Goal: Information Seeking & Learning: Learn about a topic

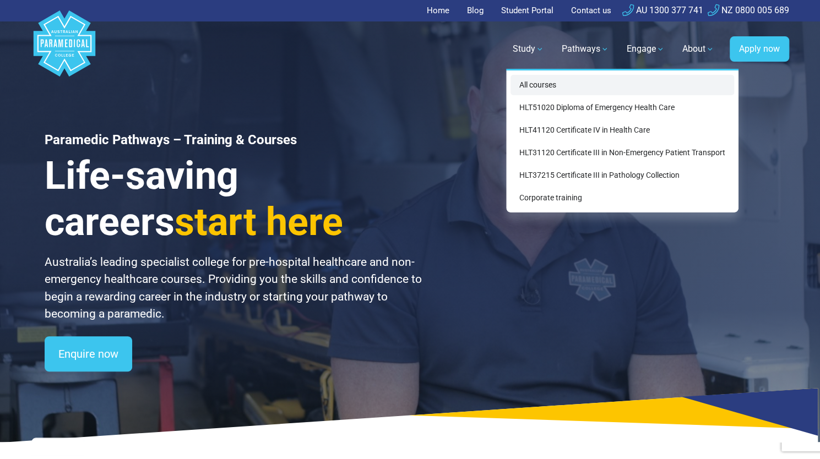
click at [551, 90] on link "All courses" at bounding box center [622, 85] width 224 height 20
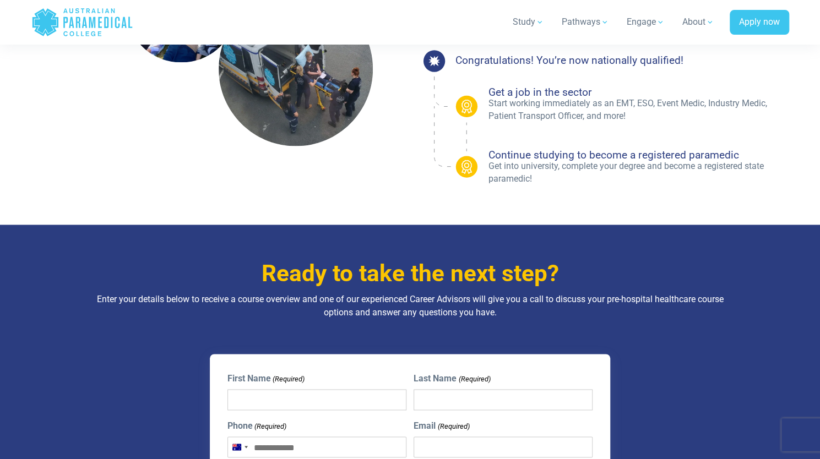
scroll to position [654, 0]
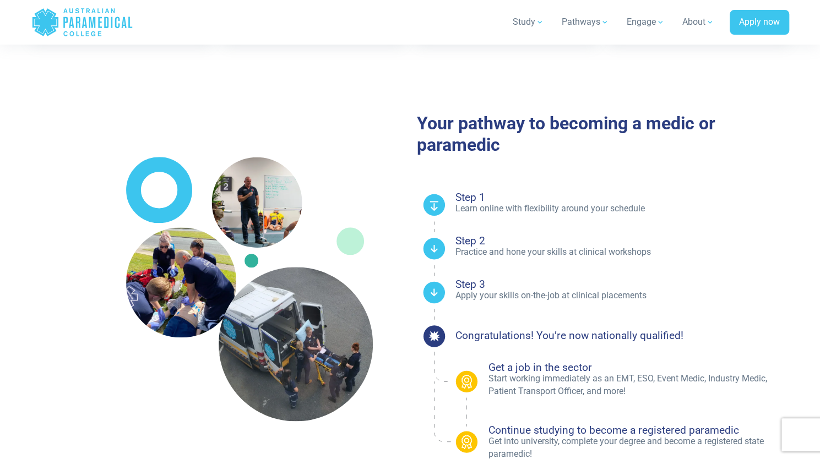
click at [430, 16] on div "Study All courses HLT51020 Diploma of Emergency Health Care HLT41120 Certificat…" at bounding box center [461, 22] width 656 height 31
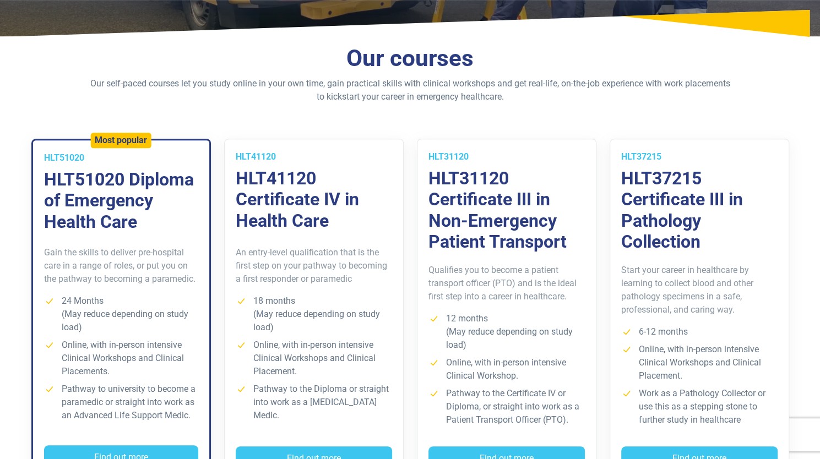
scroll to position [0, 0]
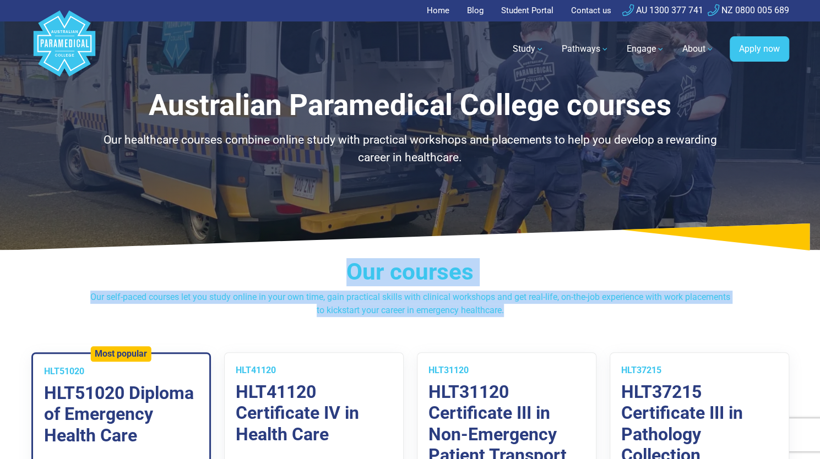
drag, startPoint x: 349, startPoint y: 273, endPoint x: 530, endPoint y: 312, distance: 185.5
click at [530, 312] on div "Our courses Our self-paced courses let you study online in your own time, gain …" at bounding box center [410, 287] width 644 height 59
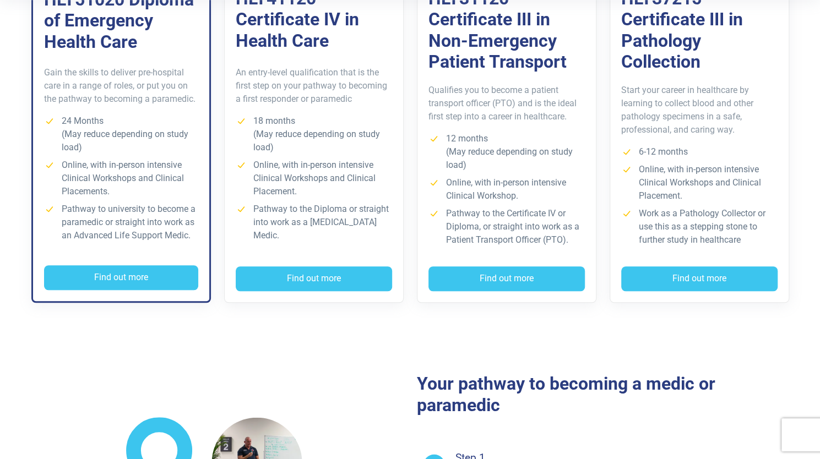
scroll to position [330, 0]
